Goal: Find specific page/section: Find specific page/section

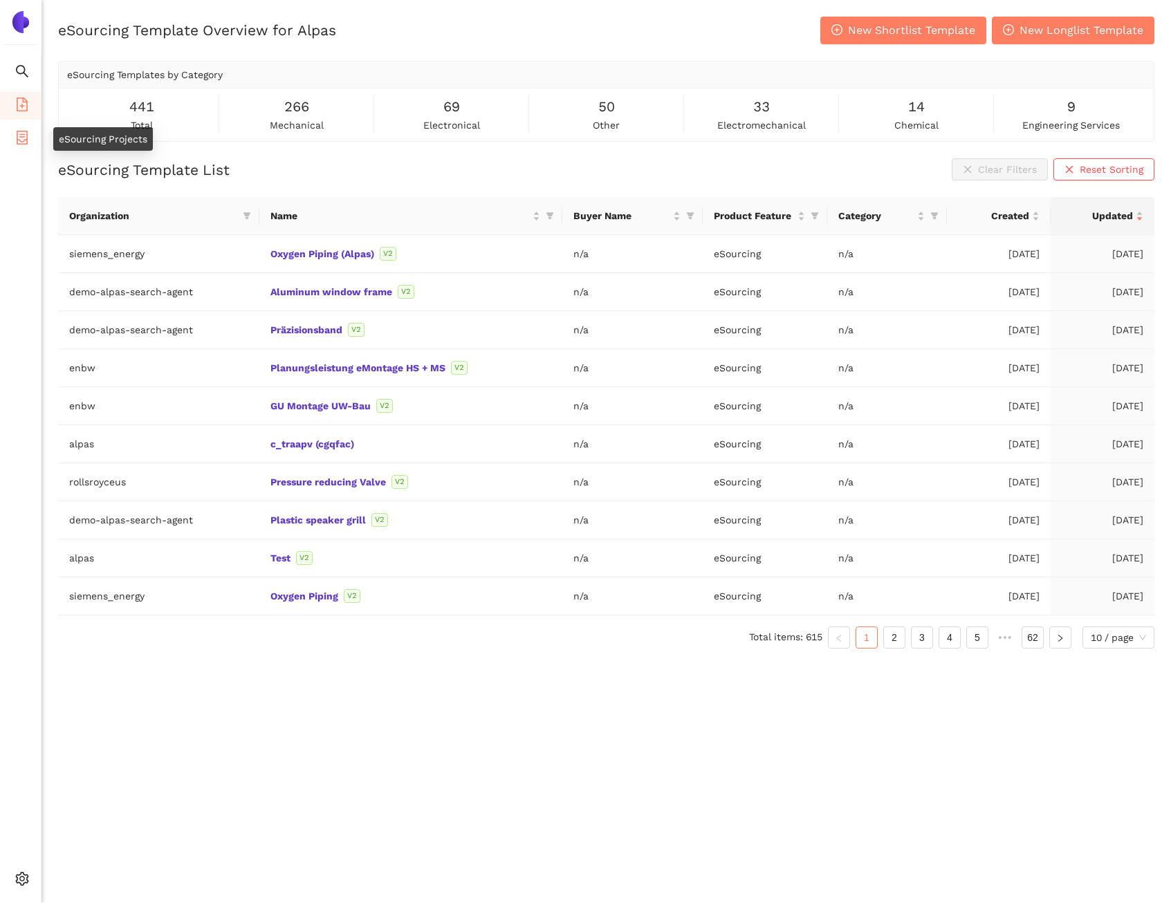
click at [25, 136] on icon "container" at bounding box center [22, 138] width 14 height 14
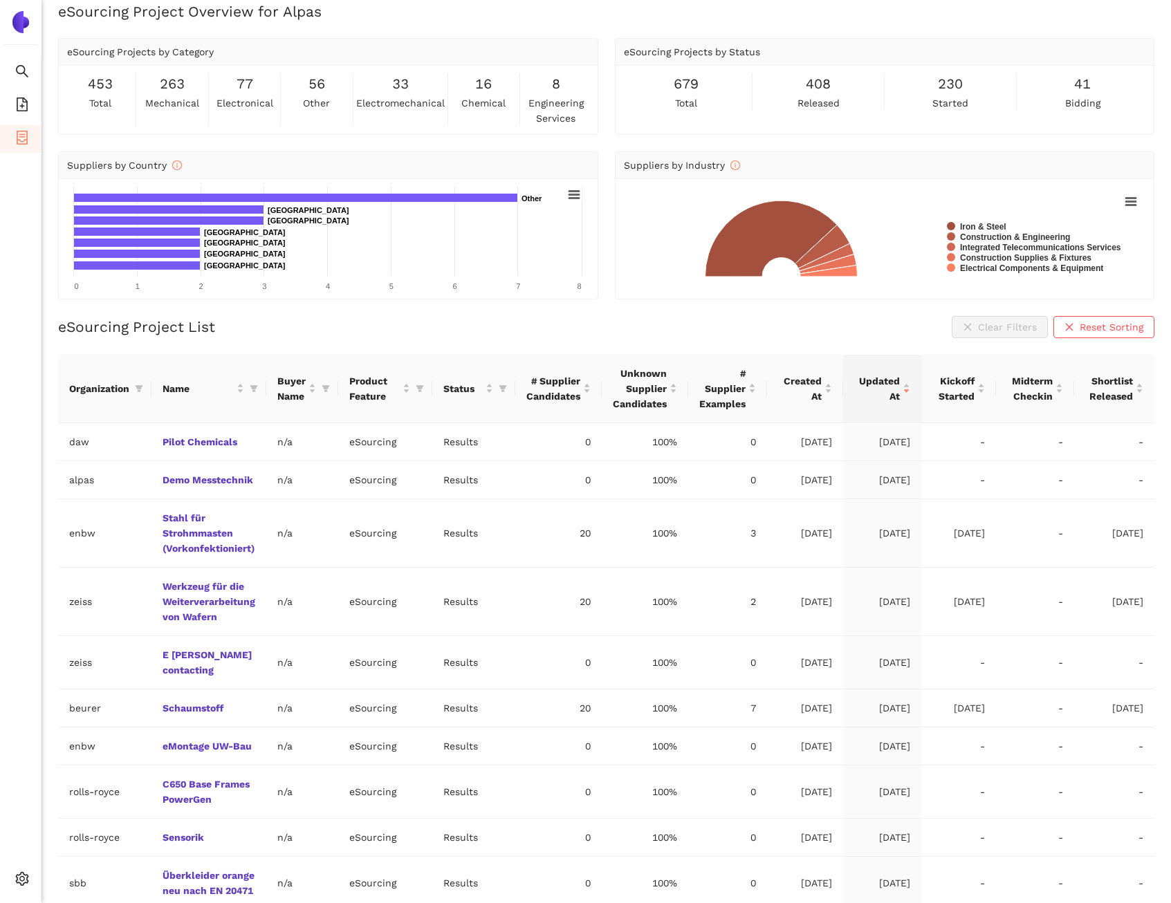
scroll to position [16, 0]
click at [0, 0] on link "Werkzeug für die Weiterverarbeitung von Wafern" at bounding box center [0, 0] width 0 height 0
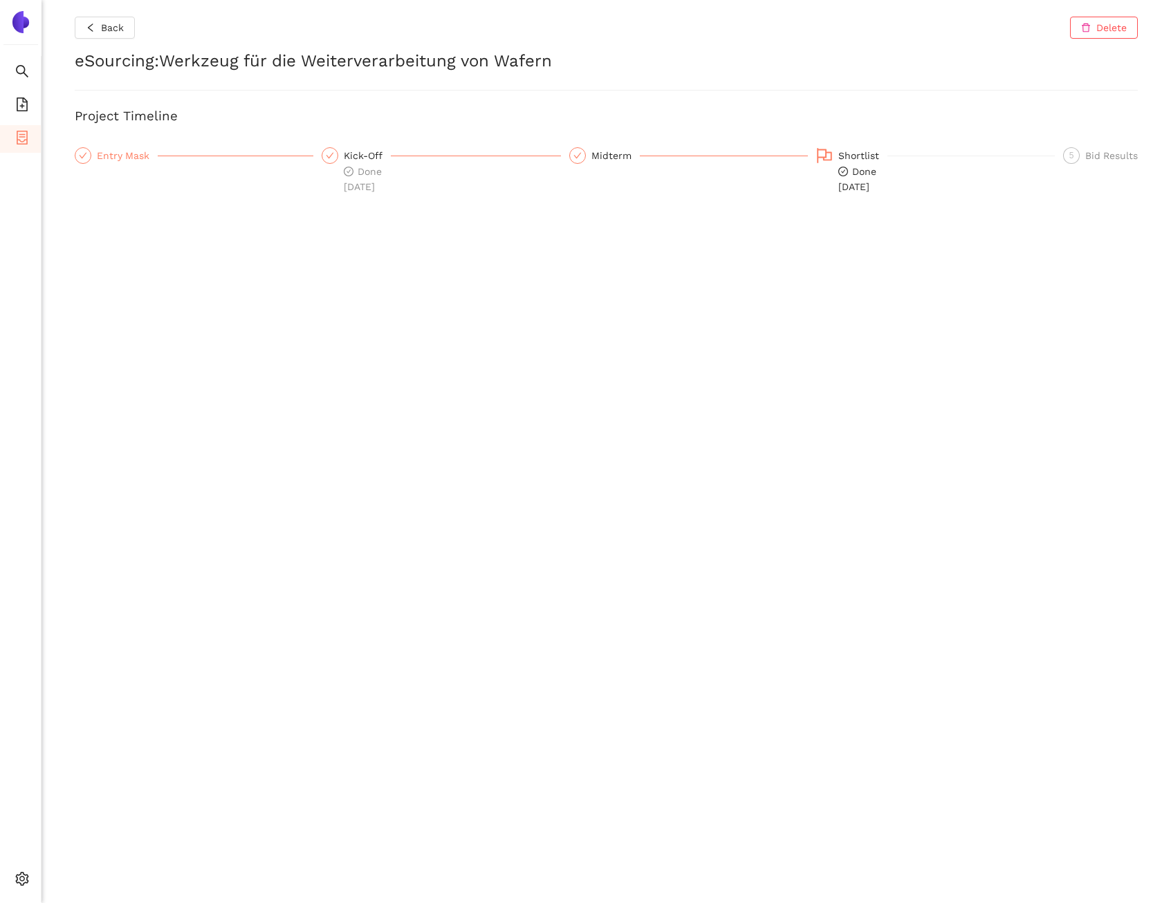
click at [116, 159] on div "Entry Mask" at bounding box center [127, 155] width 61 height 17
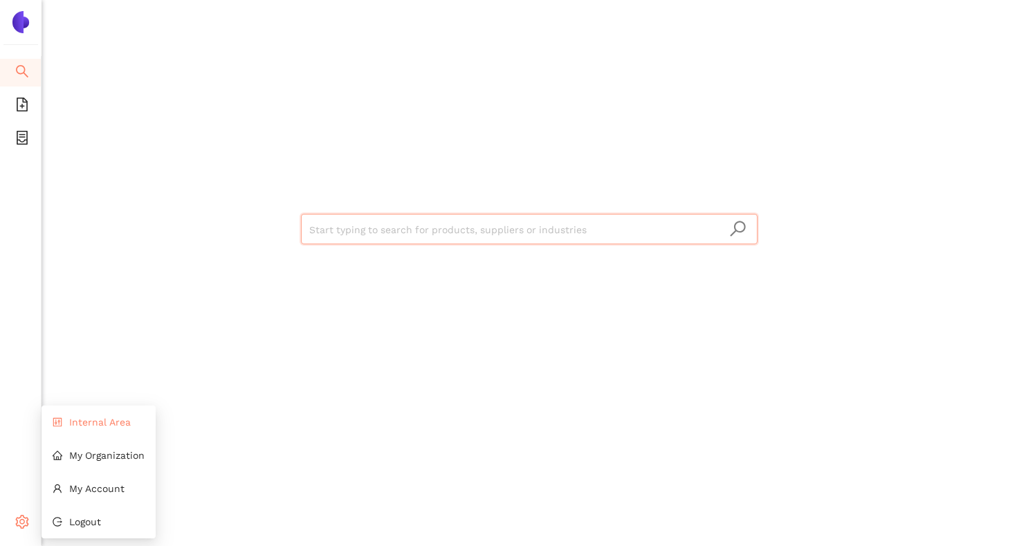
click at [74, 424] on span "Internal Area" at bounding box center [100, 421] width 62 height 11
